Goal: Task Accomplishment & Management: Manage account settings

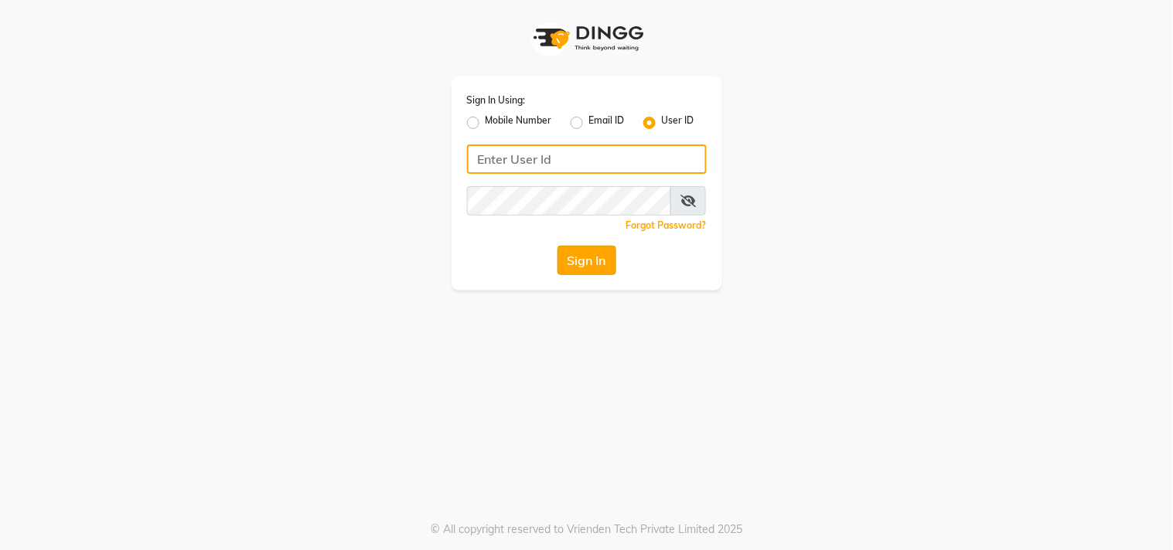
type input "9889882928"
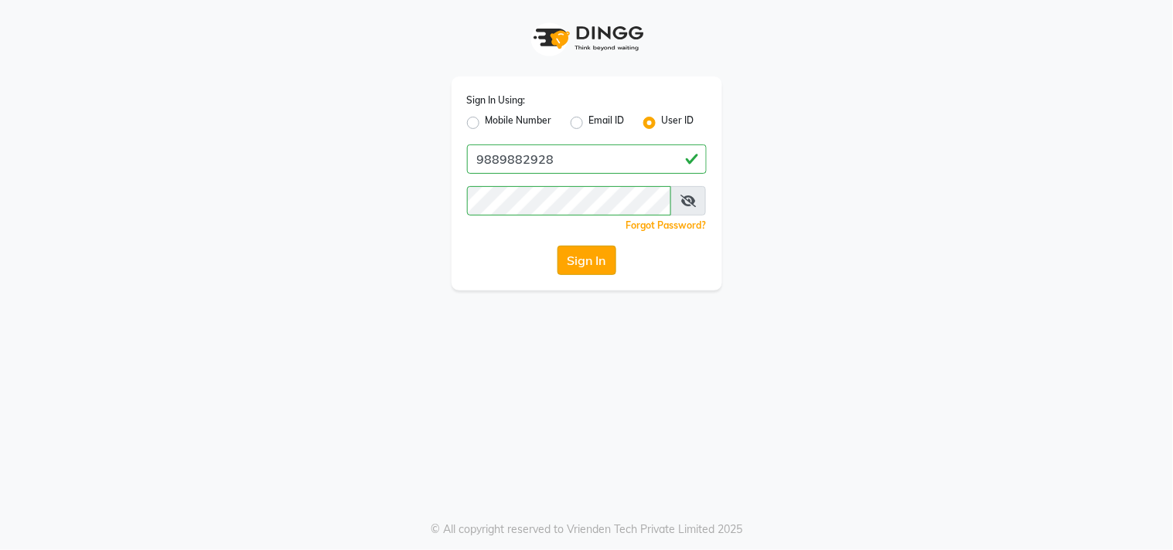
click at [596, 258] on button "Sign In" at bounding box center [586, 260] width 59 height 29
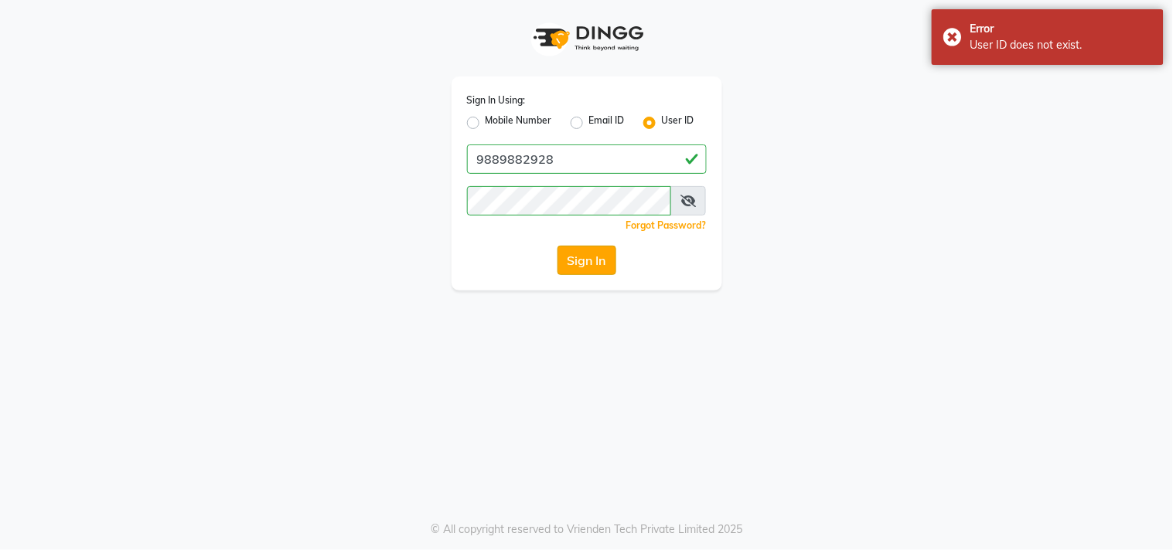
click at [588, 261] on button "Sign In" at bounding box center [586, 260] width 59 height 29
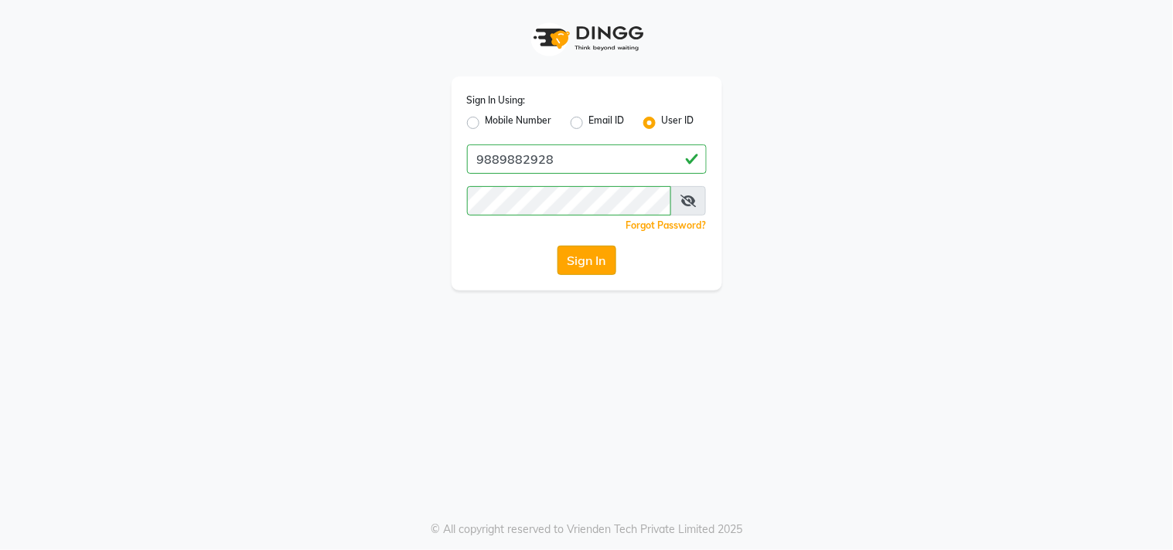
click at [596, 255] on button "Sign In" at bounding box center [586, 260] width 59 height 29
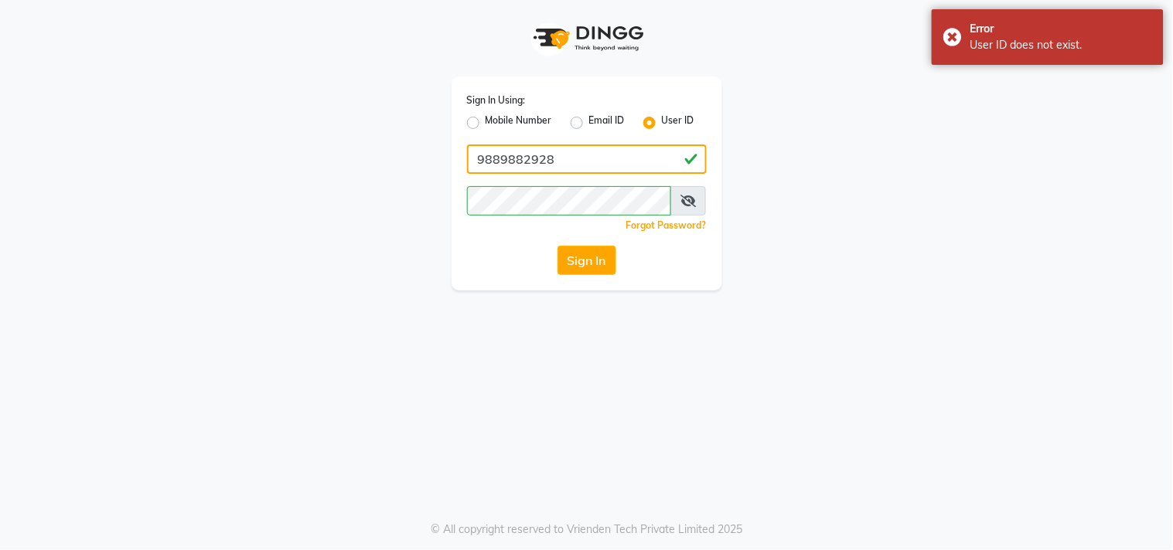
click at [643, 156] on input "9889882928" at bounding box center [587, 159] width 240 height 29
click at [573, 260] on button "Sign In" at bounding box center [586, 260] width 59 height 29
click at [651, 147] on input "7607607621" at bounding box center [587, 159] width 240 height 29
type input "9889882928"
click at [586, 260] on button "Sign In" at bounding box center [586, 260] width 59 height 29
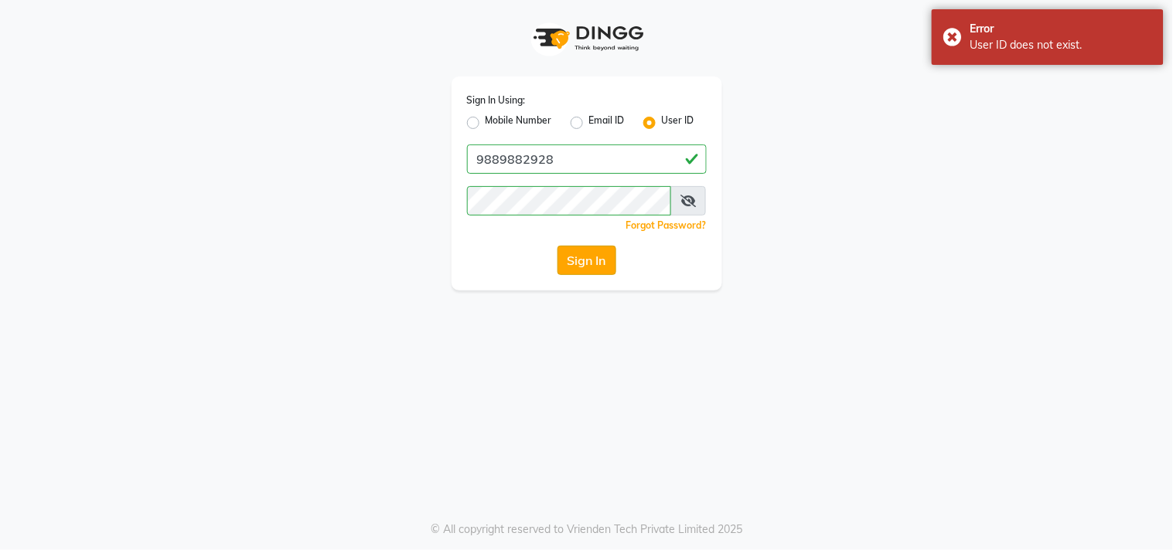
click at [586, 260] on button "Sign In" at bounding box center [586, 260] width 59 height 29
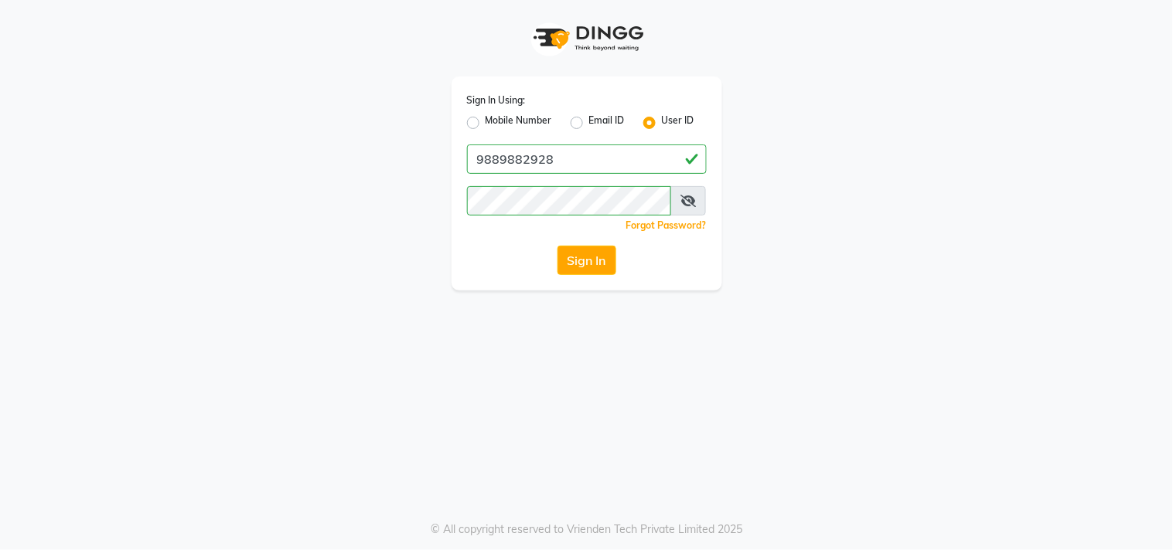
click at [958, 188] on div "Sign In Using: Mobile Number Email ID User ID 9889882928 Remember me Forgot Pas…" at bounding box center [586, 145] width 881 height 291
